Goal: Find specific page/section: Find specific page/section

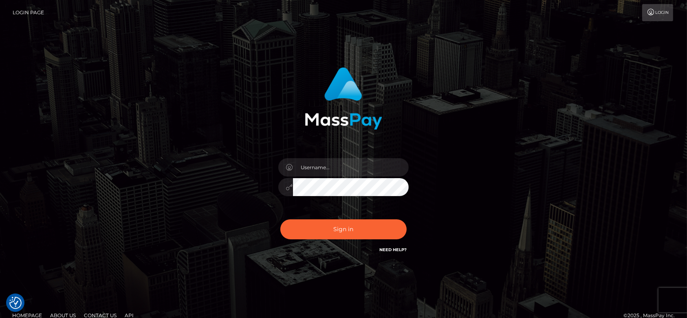
checkbox input "true"
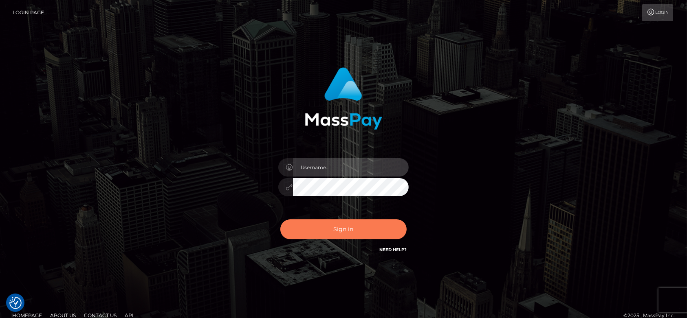
type input "fr.es"
click at [331, 219] on button "Sign in" at bounding box center [343, 229] width 126 height 20
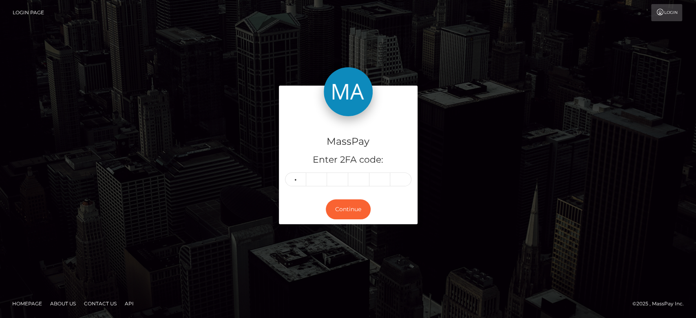
type input "7"
type input "3"
type input "5"
type input "1"
type input "8"
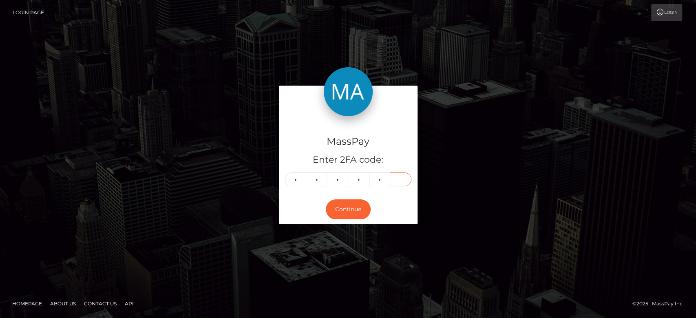
type input "1"
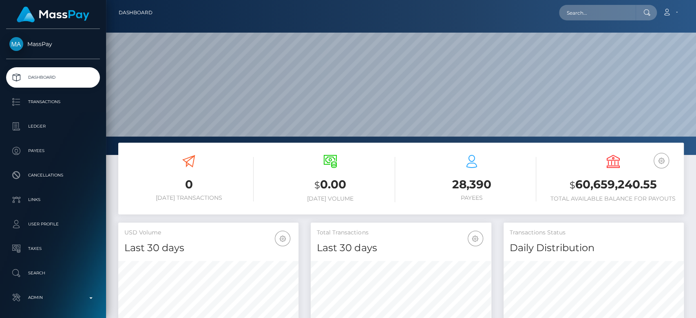
scroll to position [144, 180]
click at [588, 13] on input "text" at bounding box center [597, 12] width 77 height 15
paste input "kittclaire@yahoo.ca"
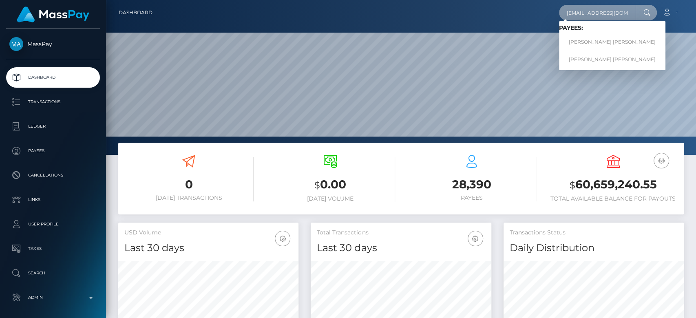
type input "kittclaire@yahoo.ca"
click at [578, 39] on link "Claire Elizabeth Viola Kitt" at bounding box center [612, 42] width 106 height 15
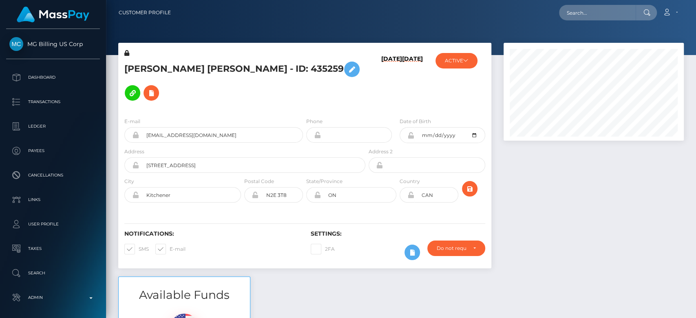
scroll to position [98, 180]
click at [566, 236] on div at bounding box center [593, 160] width 192 height 234
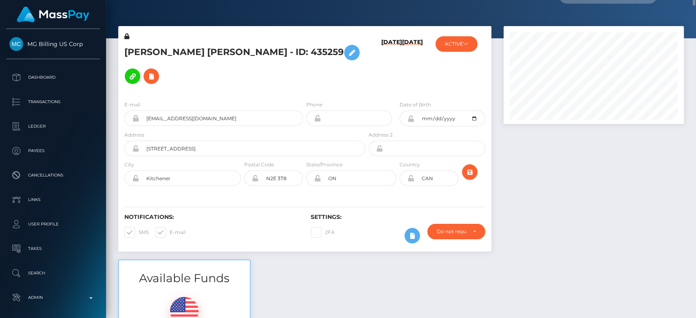
scroll to position [0, 0]
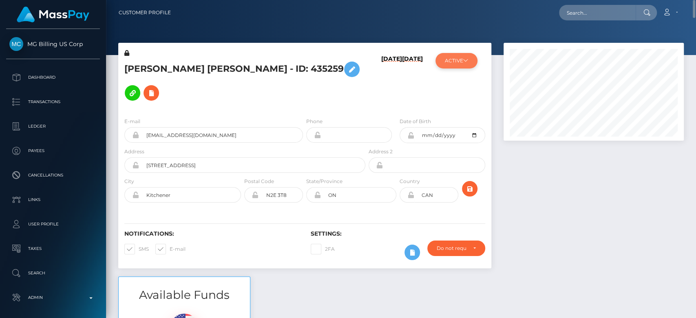
click at [456, 60] on button "ACTIVE" at bounding box center [456, 60] width 42 height 15
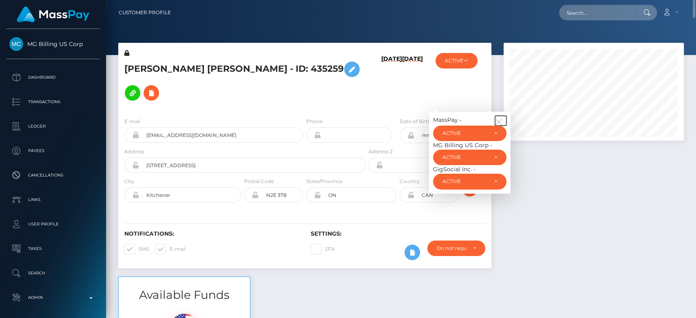
click at [501, 118] on icon "button" at bounding box center [498, 121] width 7 height 7
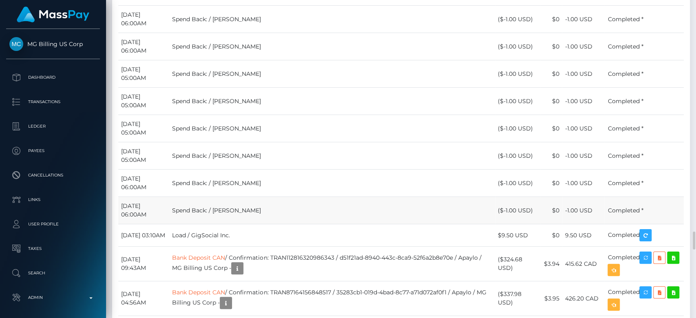
scroll to position [4087, 0]
drag, startPoint x: 121, startPoint y: 178, endPoint x: 147, endPoint y: 182, distance: 26.5
click at [147, 223] on td "September 14, 2024 03:10AM" at bounding box center [143, 234] width 51 height 22
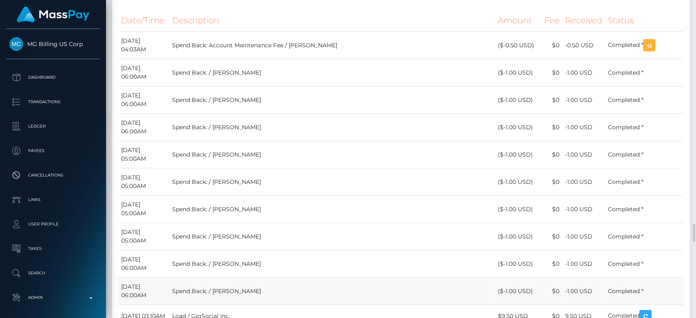
scroll to position [4007, 0]
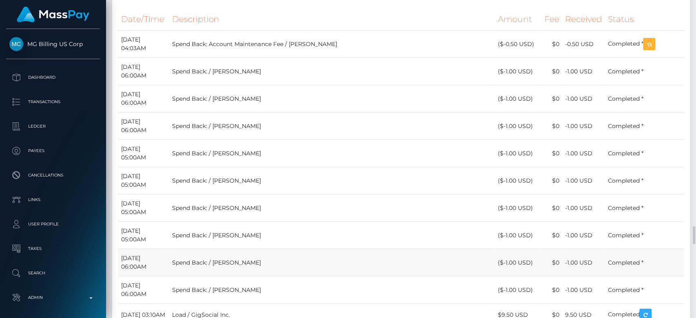
click at [350, 249] on td "Spend Back: / Claire Kitt" at bounding box center [331, 262] width 325 height 27
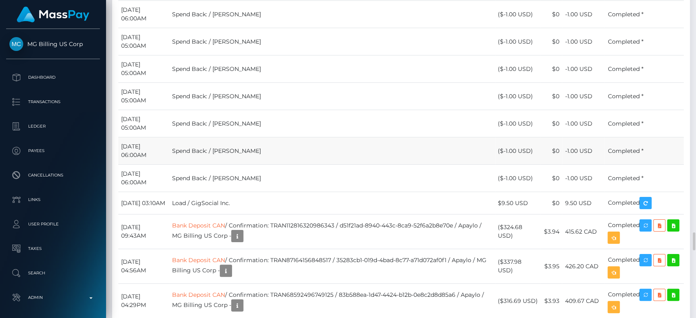
scroll to position [4118, 0]
click at [235, 192] on td "Load / GigSocial Inc." at bounding box center [331, 203] width 325 height 22
drag, startPoint x: 516, startPoint y: 148, endPoint x: 481, endPoint y: 149, distance: 34.6
click at [481, 192] on tr "September 14, 2024 03:10AM Load / GigSocial Inc. $9.50 USD $0 9.50 USD" at bounding box center [400, 203] width 565 height 22
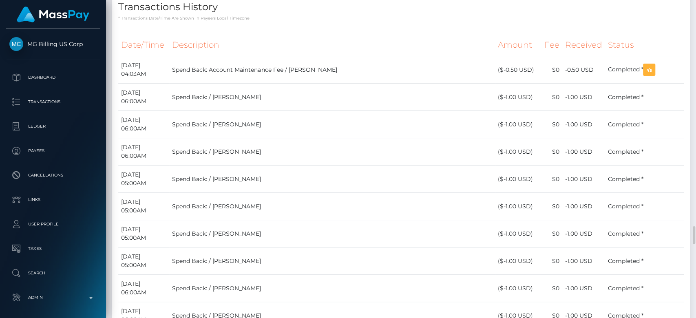
scroll to position [3981, 0]
drag, startPoint x: 502, startPoint y: 61, endPoint x: 538, endPoint y: 257, distance: 198.9
click at [492, 275] on td "Spend Back: / Claire Kitt" at bounding box center [331, 288] width 325 height 27
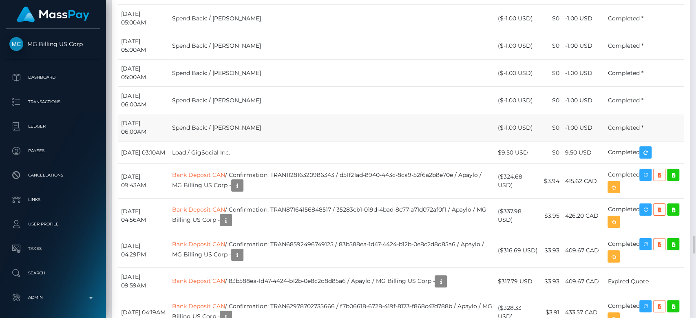
scroll to position [98, 180]
click at [417, 141] on td "Load / GigSocial Inc." at bounding box center [331, 152] width 325 height 22
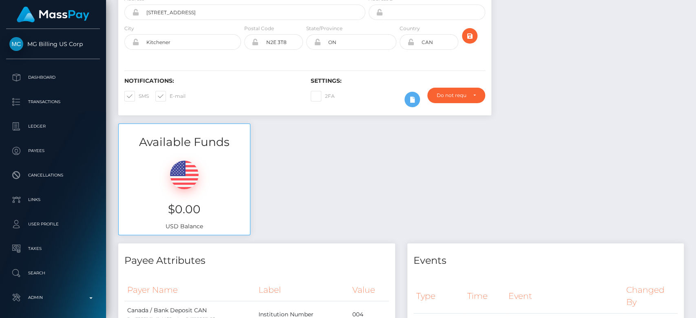
scroll to position [0, 0]
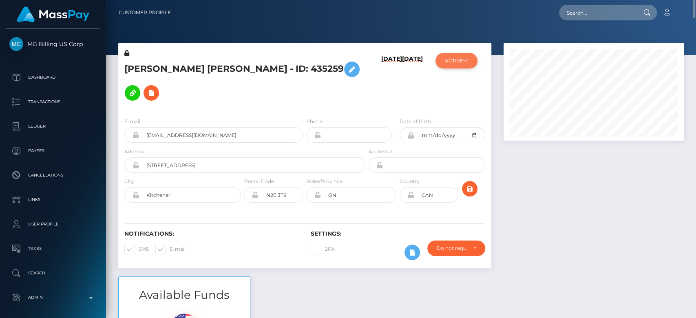
click at [463, 60] on button "ACTIVE" at bounding box center [456, 60] width 42 height 15
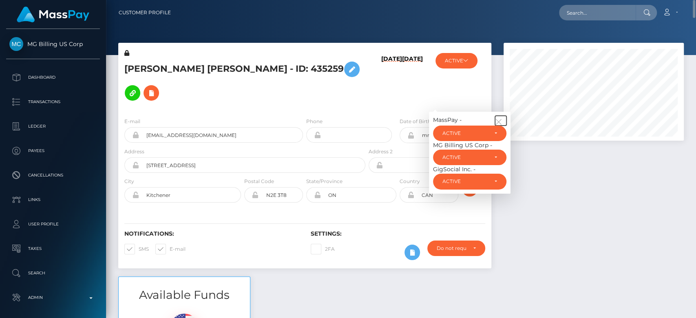
click at [500, 118] on icon "button" at bounding box center [498, 121] width 7 height 7
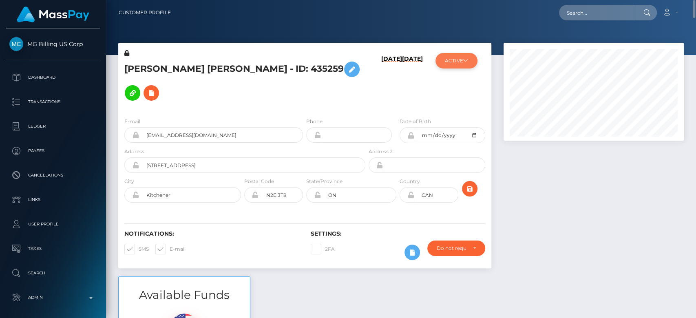
click at [463, 58] on icon at bounding box center [465, 60] width 5 height 5
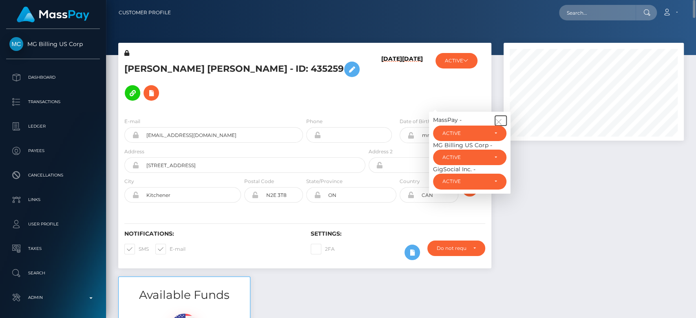
click at [500, 118] on icon "button" at bounding box center [498, 121] width 7 height 7
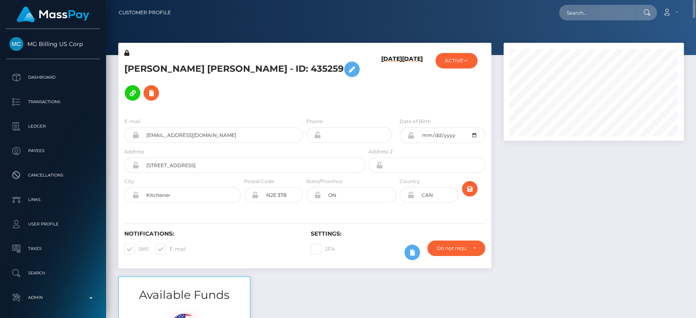
click at [557, 186] on div at bounding box center [593, 160] width 192 height 234
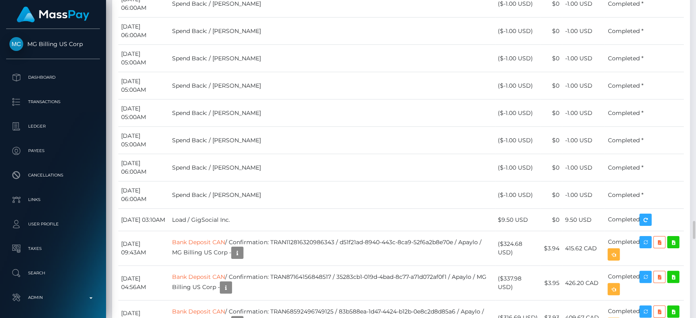
scroll to position [4085, 0]
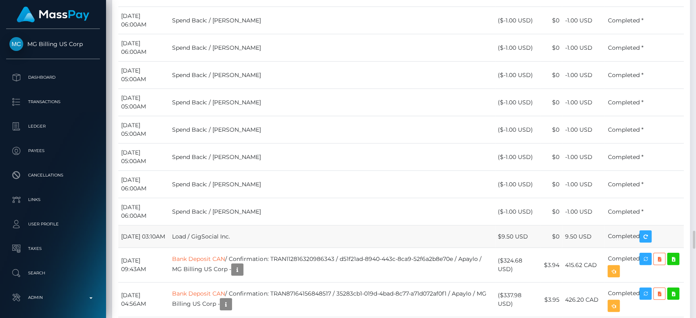
drag, startPoint x: 256, startPoint y: 178, endPoint x: 215, endPoint y: 181, distance: 41.3
click at [215, 225] on td "Load / GigSocial Inc." at bounding box center [331, 236] width 325 height 22
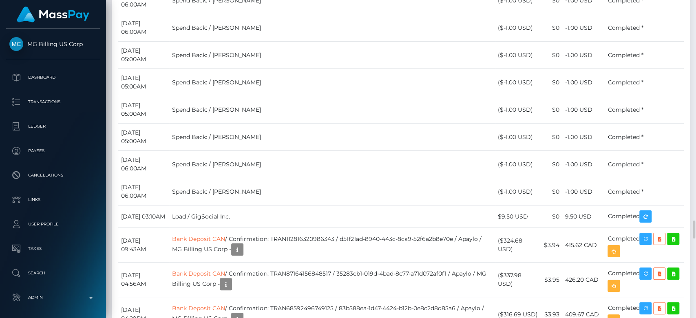
scroll to position [4092, 0]
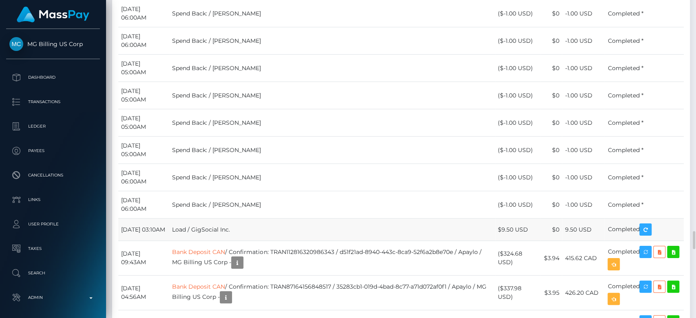
click at [234, 218] on td "Load / GigSocial Inc." at bounding box center [331, 229] width 325 height 22
drag, startPoint x: 260, startPoint y: 178, endPoint x: 220, endPoint y: 175, distance: 39.6
click at [220, 218] on td "Load / GigSocial Inc." at bounding box center [331, 229] width 325 height 22
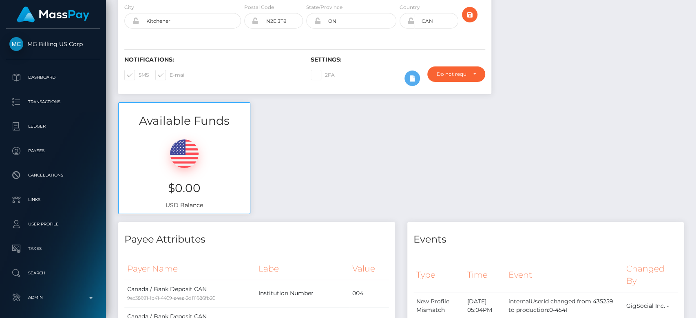
scroll to position [0, 0]
